Goal: Transaction & Acquisition: Purchase product/service

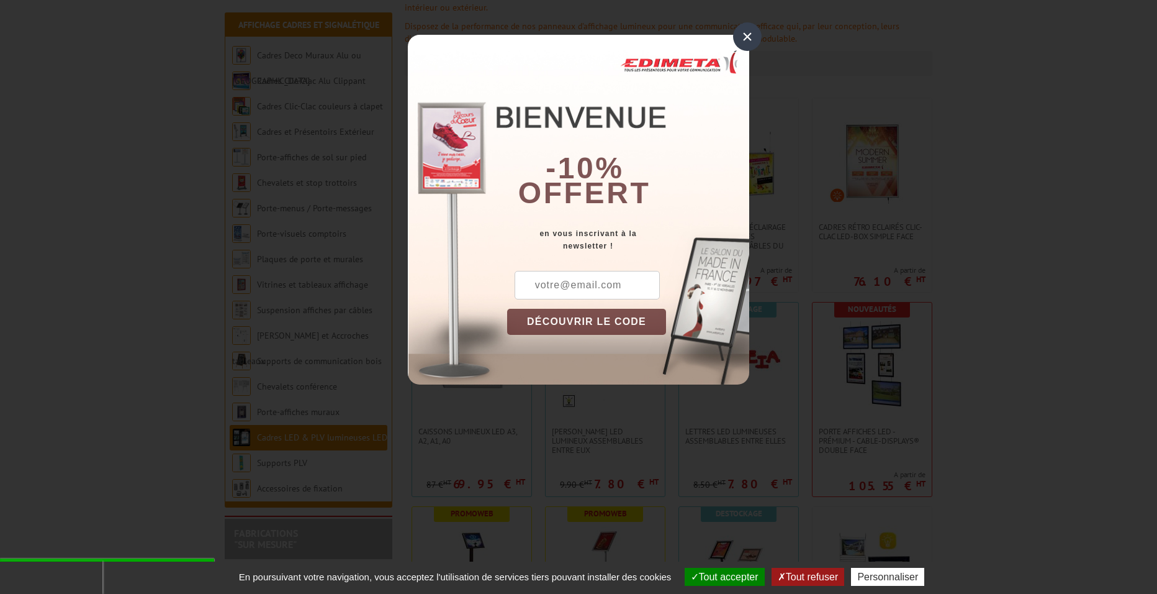
scroll to position [248, 0]
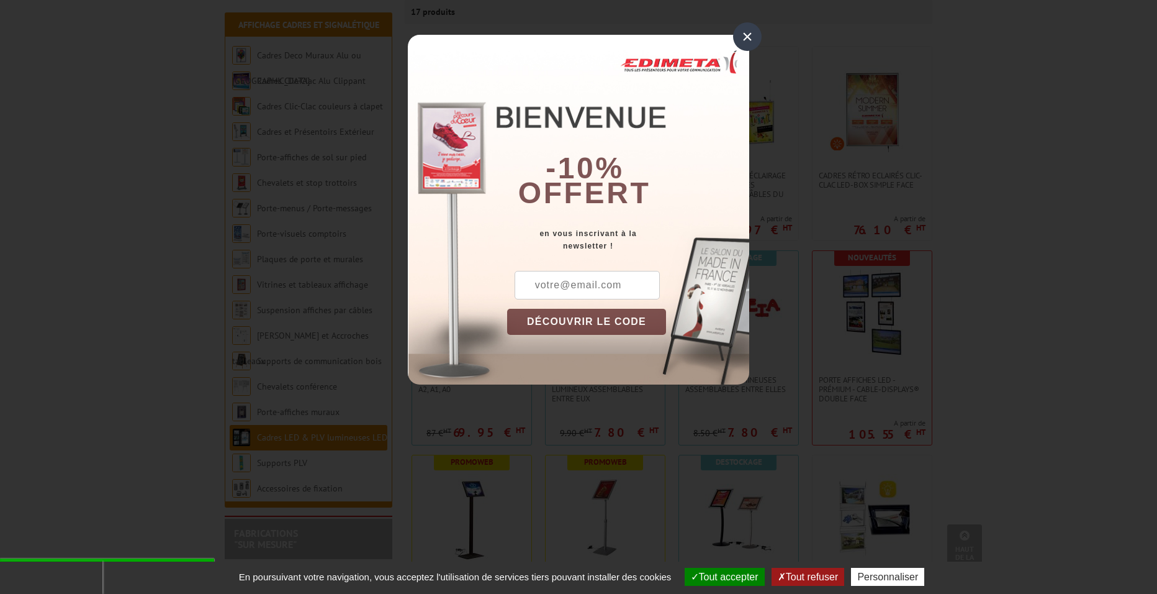
click at [746, 40] on div "×" at bounding box center [747, 36] width 29 height 29
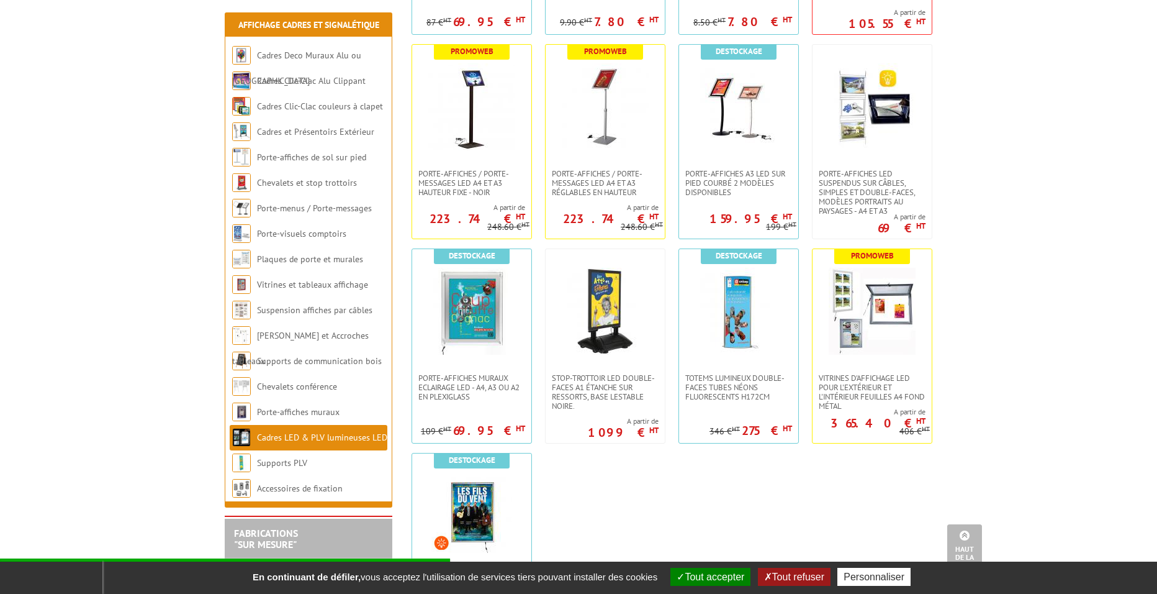
scroll to position [807, 0]
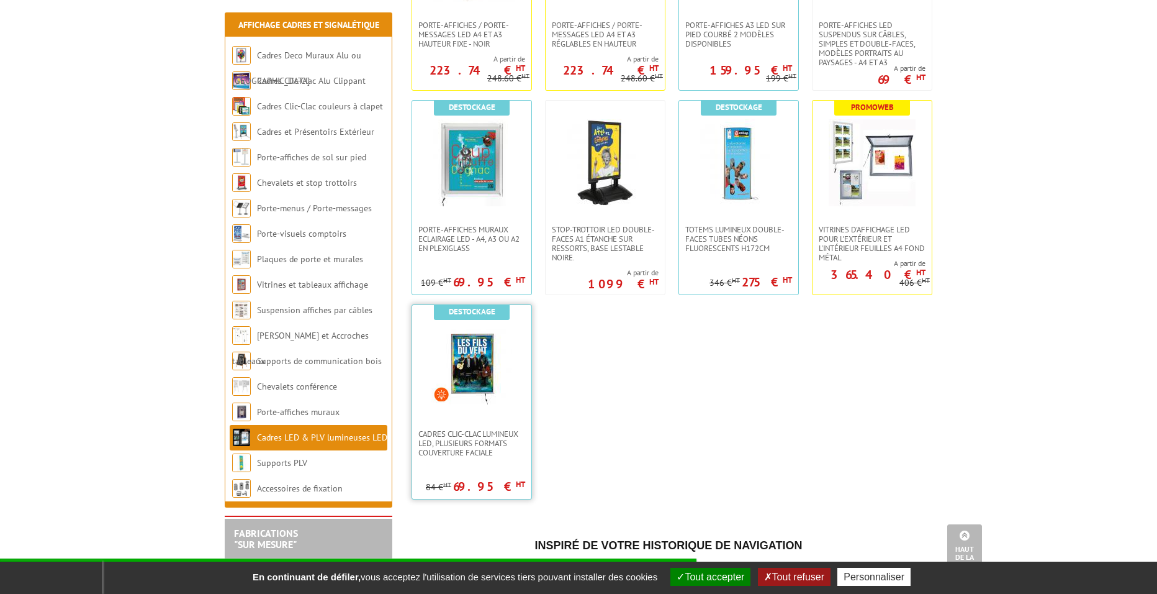
click at [475, 363] on img at bounding box center [472, 363] width 81 height 81
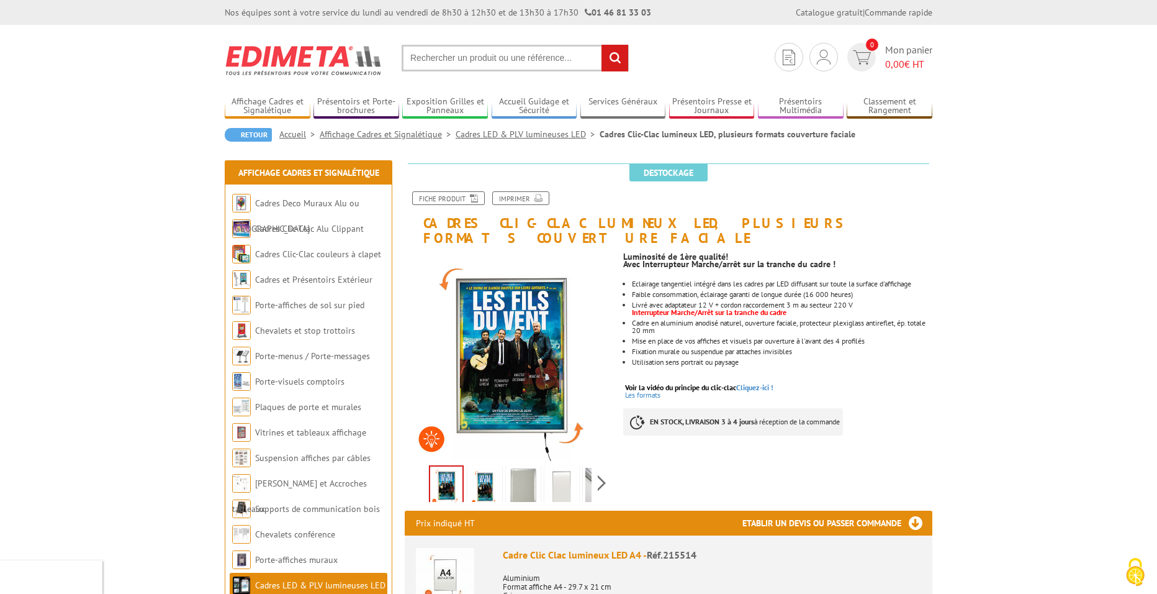
click at [489, 479] on img at bounding box center [485, 487] width 30 height 38
click at [512, 468] on img at bounding box center [523, 487] width 30 height 38
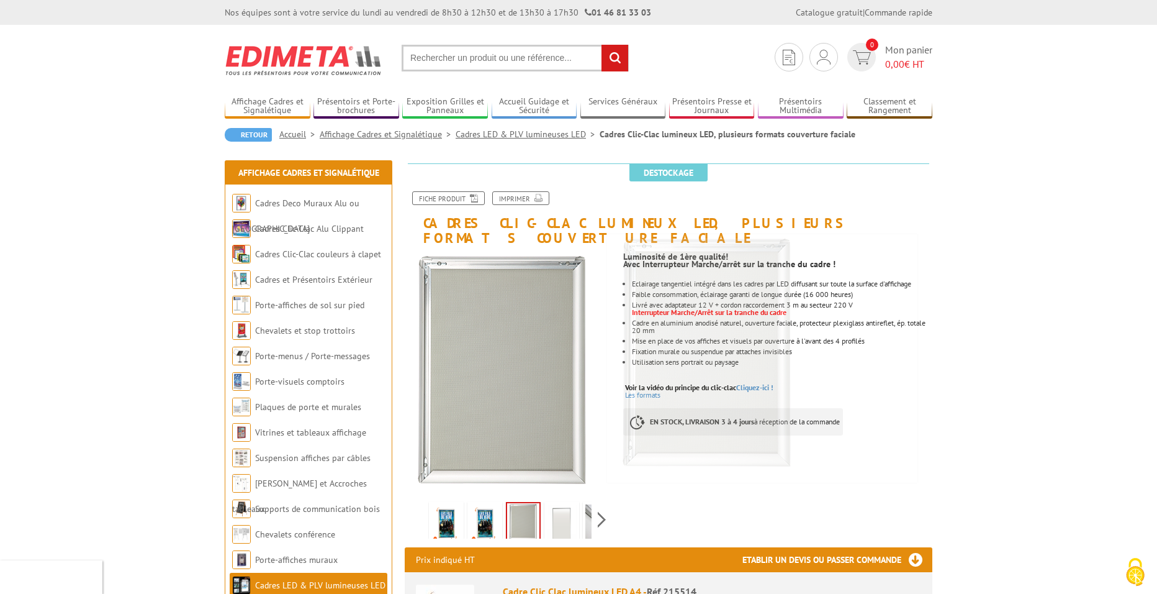
click at [558, 510] on img at bounding box center [562, 523] width 30 height 38
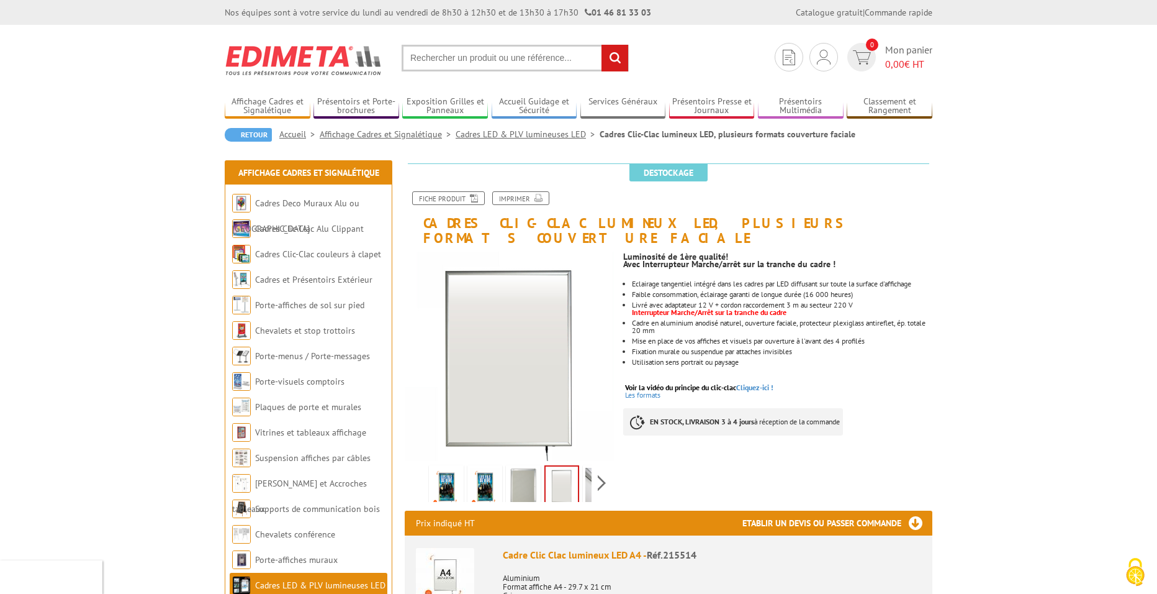
click at [590, 510] on div "Prix indiqué HT Etablir un devis ou passer commande" at bounding box center [669, 522] width 528 height 25
click at [600, 466] on div "Previous Next" at bounding box center [509, 482] width 209 height 43
click at [563, 469] on img at bounding box center [573, 487] width 30 height 38
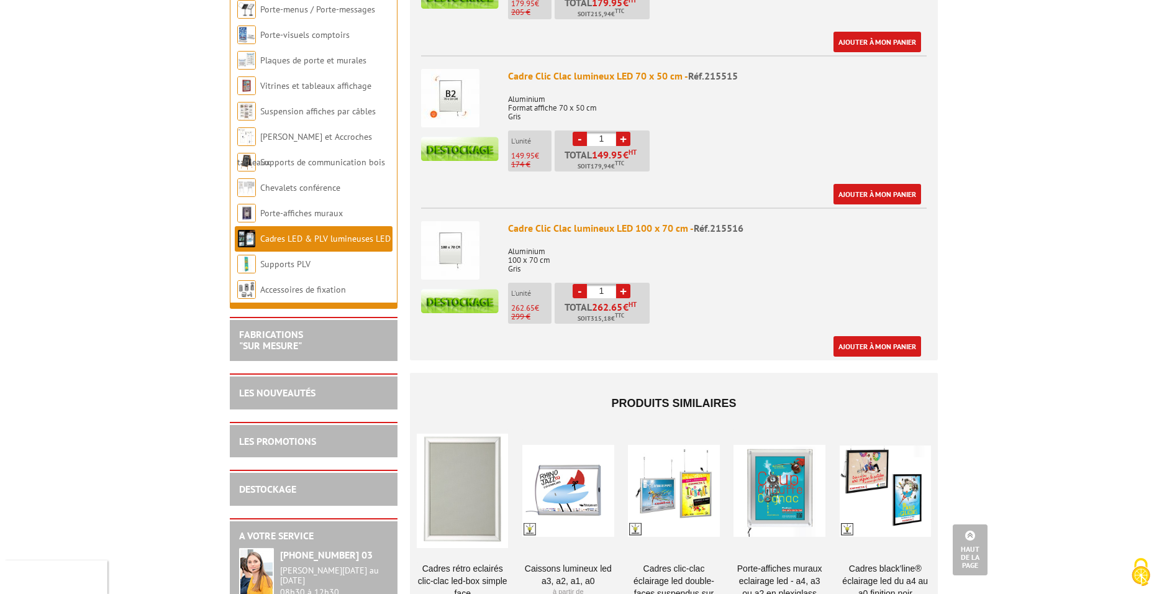
scroll to position [807, 0]
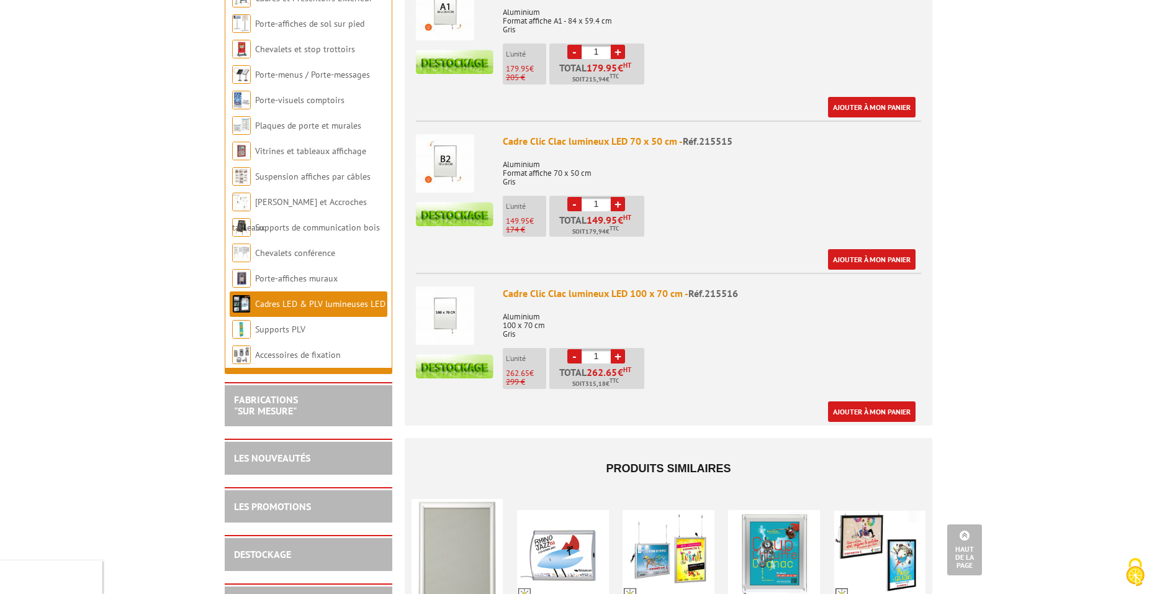
click at [445, 286] on img at bounding box center [445, 315] width 58 height 58
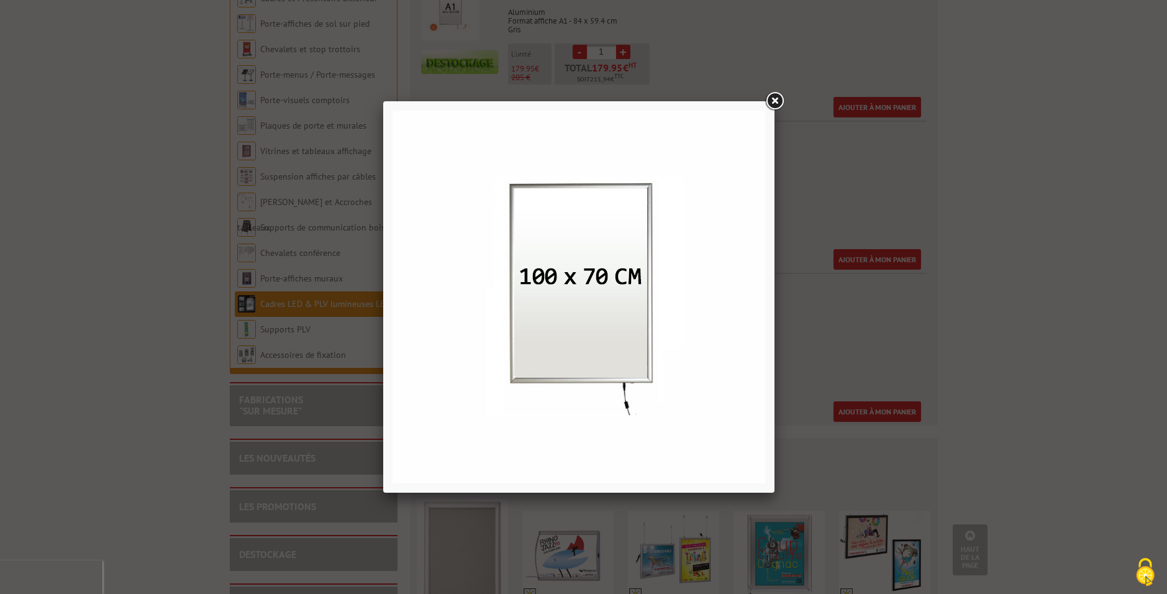
click at [784, 219] on div at bounding box center [583, 297] width 1167 height 594
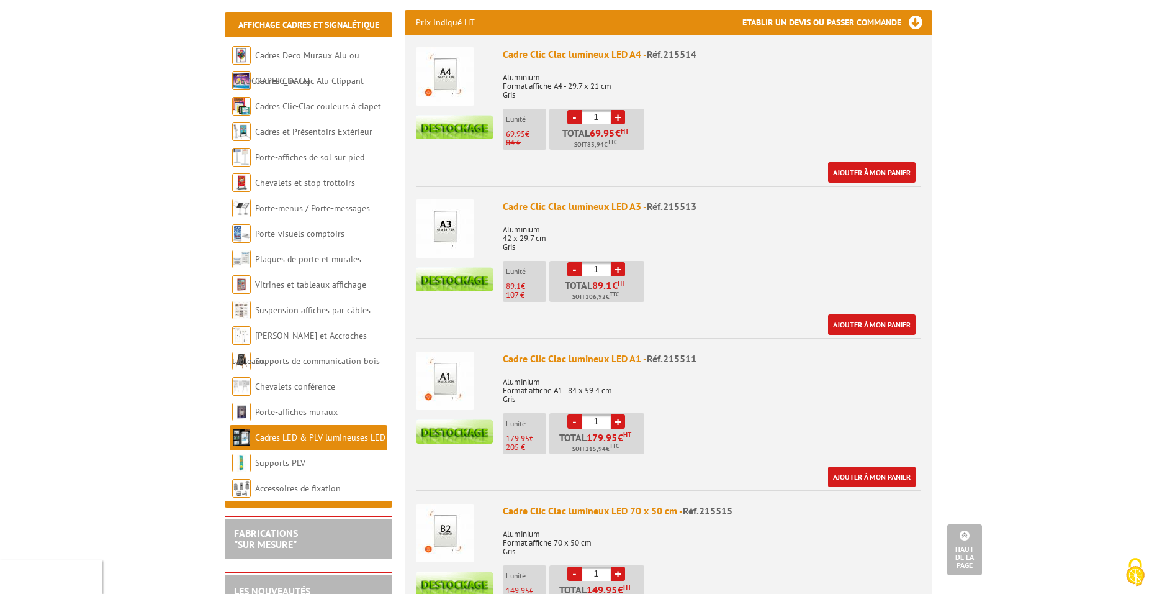
scroll to position [435, 0]
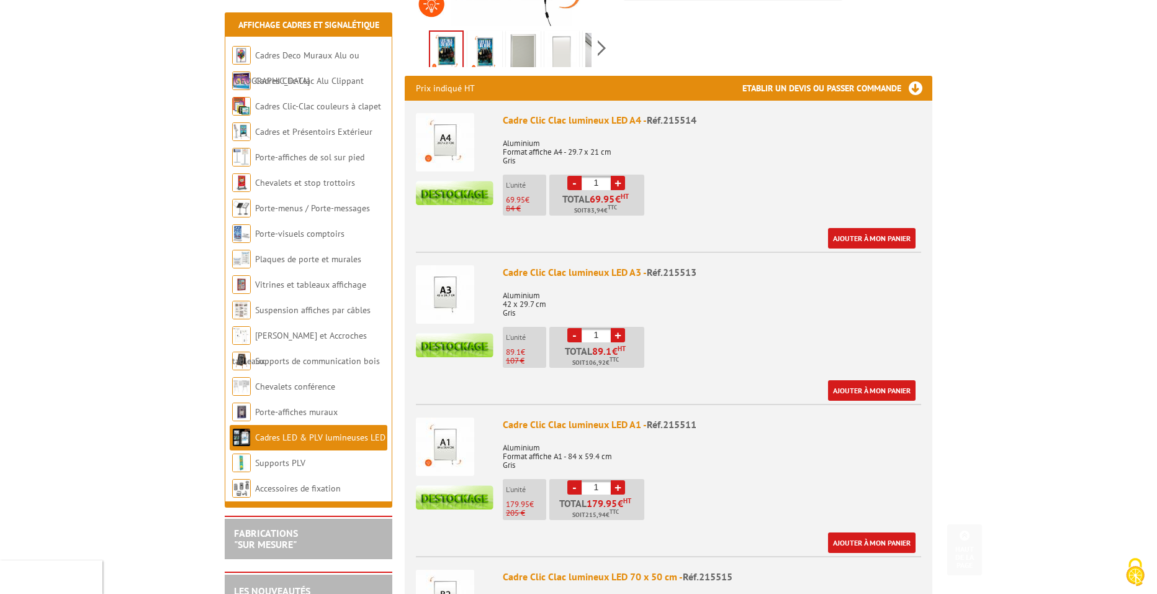
scroll to position [435, 0]
